Goal: Information Seeking & Learning: Find specific fact

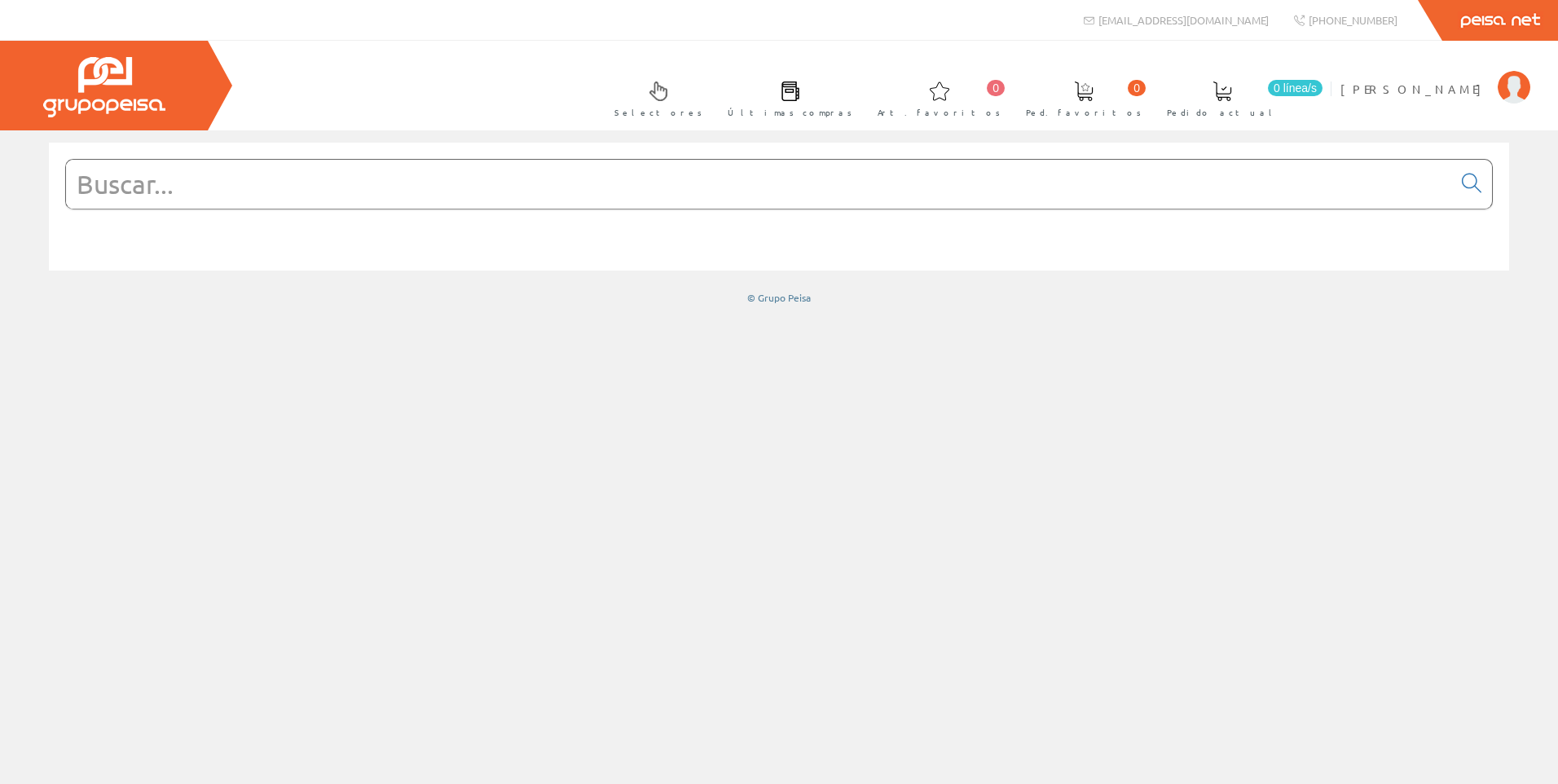
drag, startPoint x: 203, startPoint y: 184, endPoint x: 390, endPoint y: 128, distance: 195.2
click at [203, 183] on input "text" at bounding box center [759, 184] width 1386 height 49
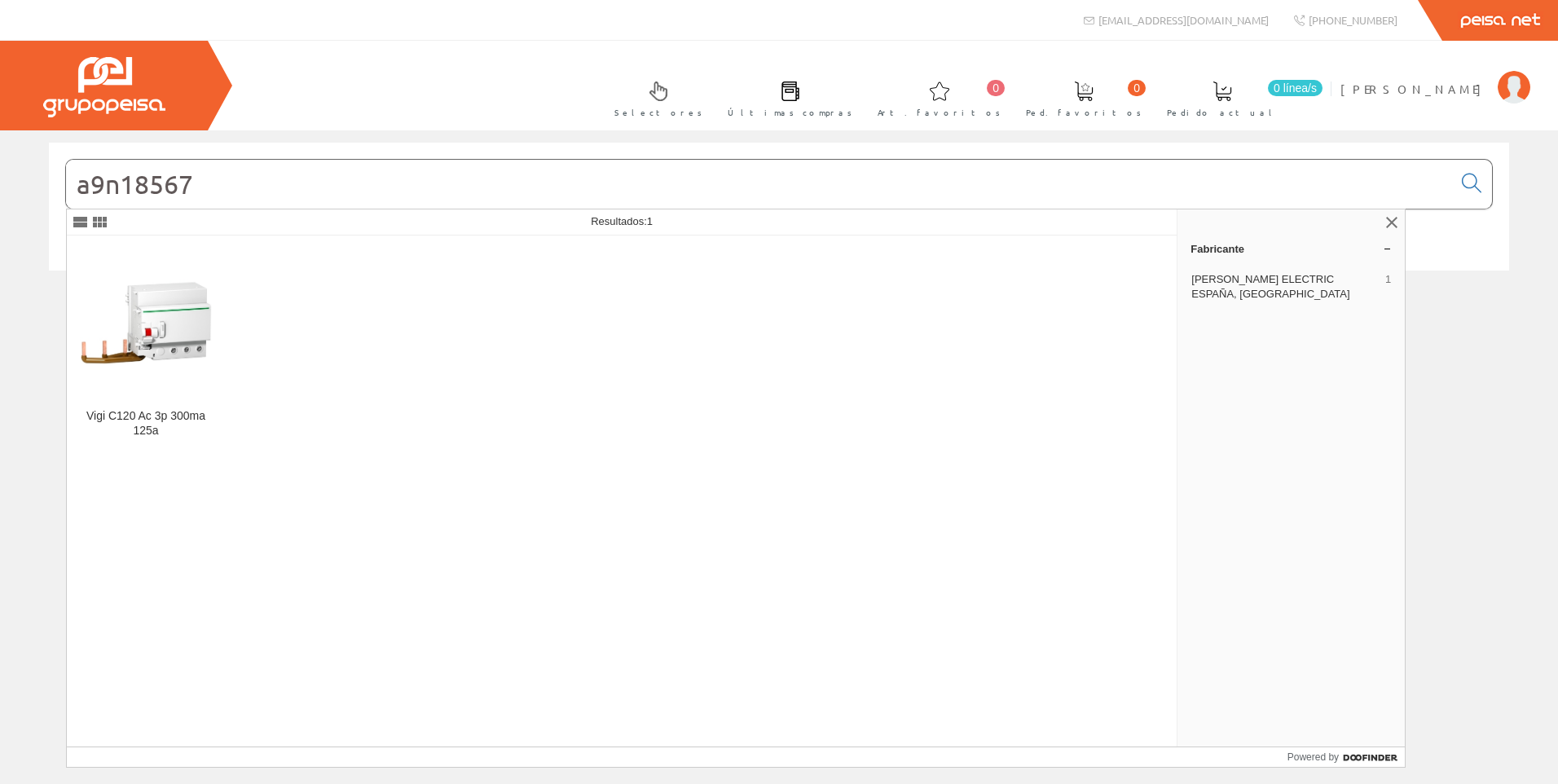
type input "a9n18567"
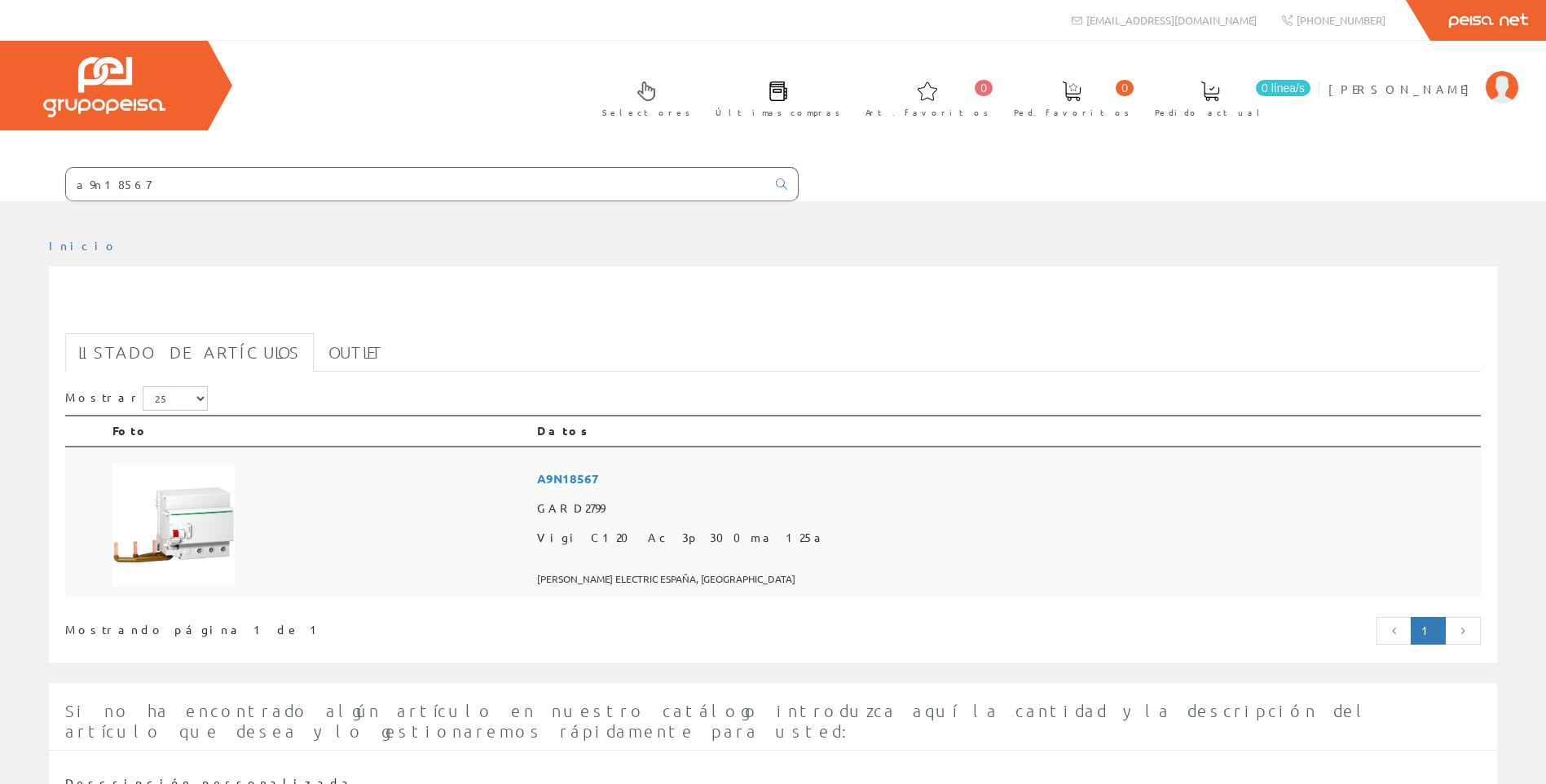
click at [204, 518] on img at bounding box center [174, 525] width 123 height 123
